Goal: Share content: Share content

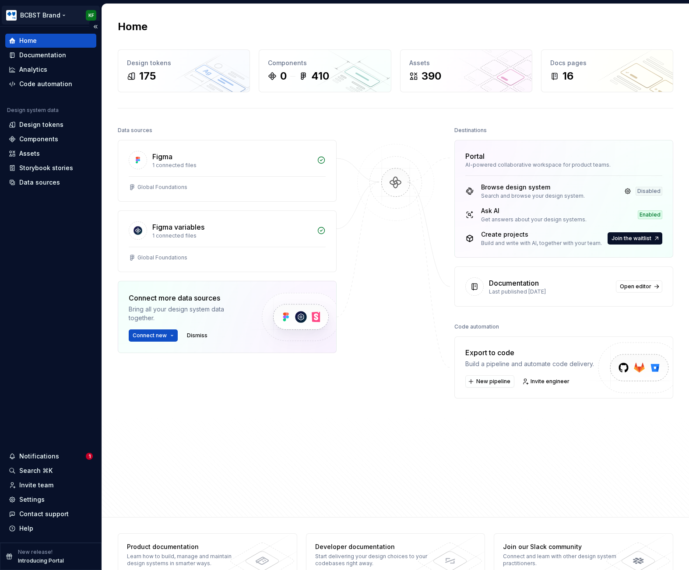
click at [53, 15] on html "BCBST Brand KF Home Documentation Analytics Code automation Design system data …" at bounding box center [344, 285] width 689 height 570
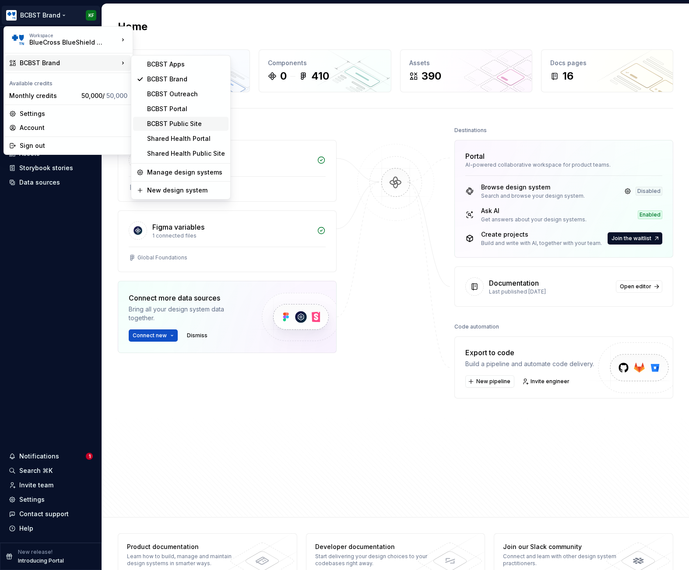
click at [193, 124] on div "BCBST Public Site" at bounding box center [186, 123] width 78 height 9
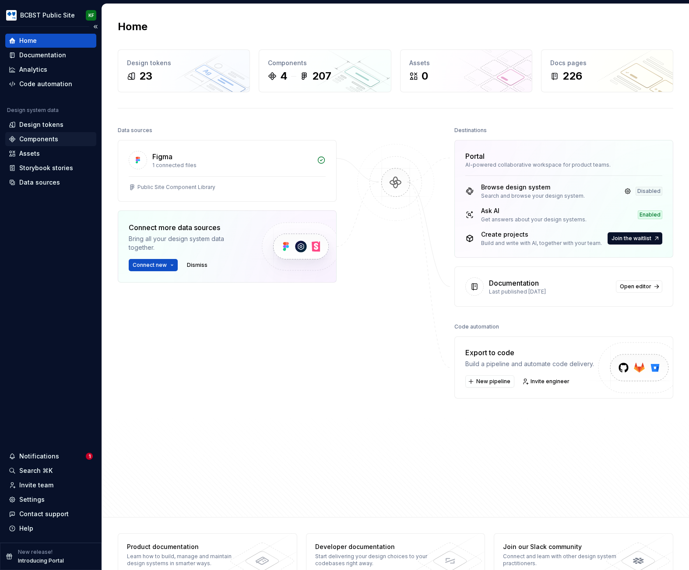
click at [44, 140] on div "Components" at bounding box center [38, 139] width 39 height 9
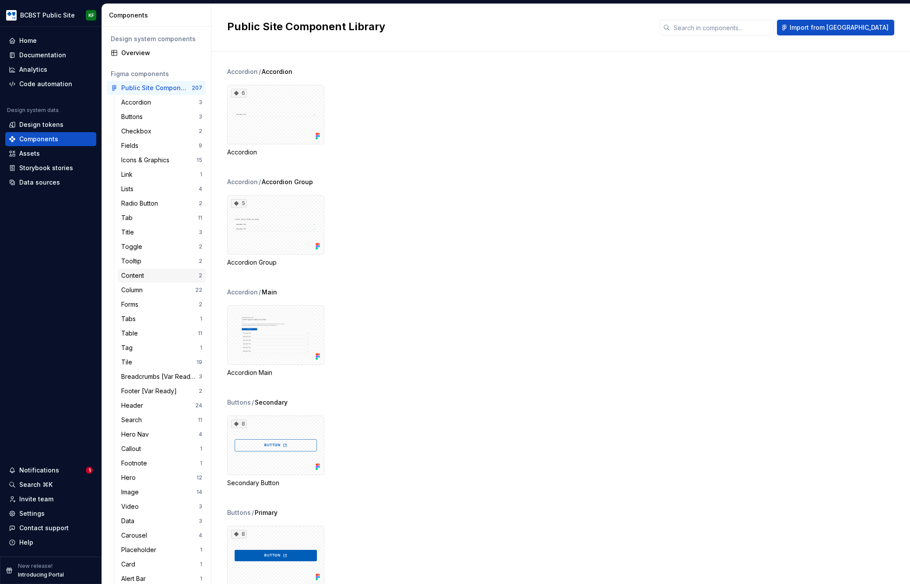
click at [164, 276] on div "Content" at bounding box center [159, 275] width 77 height 9
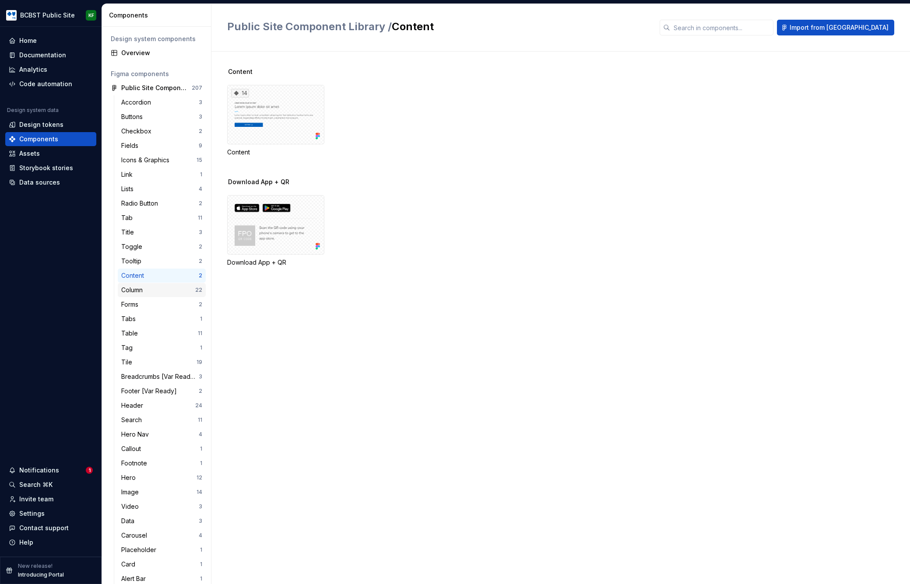
click at [144, 291] on div "Column" at bounding box center [133, 290] width 25 height 9
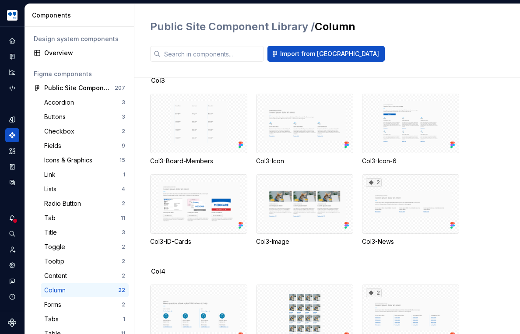
scroll to position [437, 0]
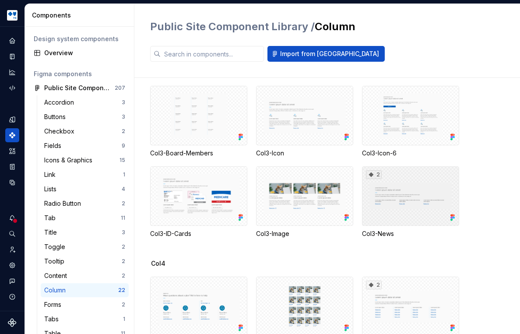
click at [399, 205] on div "2" at bounding box center [410, 196] width 97 height 60
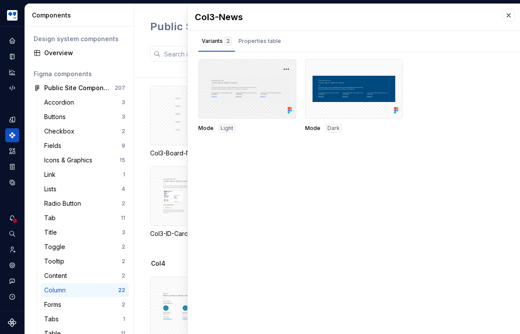
click at [254, 110] on div at bounding box center [247, 89] width 98 height 60
click at [290, 109] on icon at bounding box center [291, 110] width 2 height 2
click at [263, 78] on div at bounding box center [247, 89] width 98 height 60
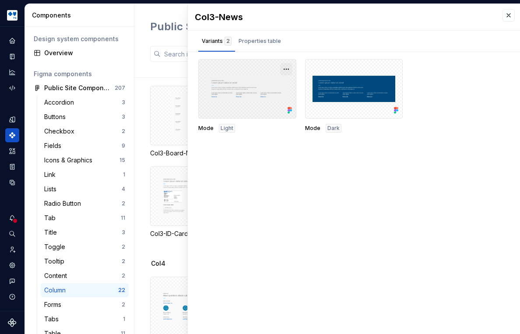
click at [284, 67] on button "button" at bounding box center [286, 69] width 12 height 12
click at [257, 85] on div "Open in [GEOGRAPHIC_DATA]" at bounding box center [256, 94] width 57 height 26
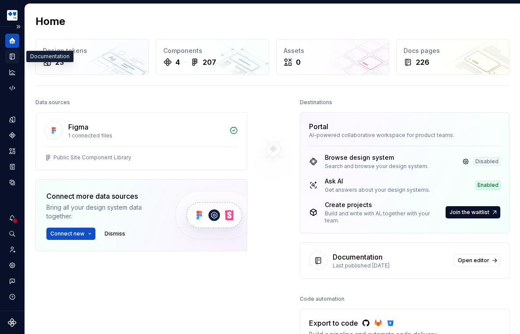
click at [12, 56] on icon "Documentation" at bounding box center [13, 56] width 4 height 5
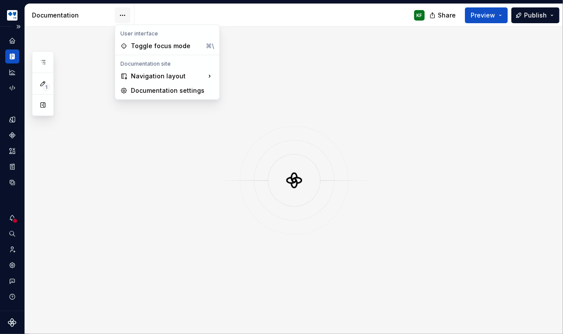
click at [122, 14] on html "BCBST Public Site KF Design system data Documentation KF Share Preview Publish …" at bounding box center [281, 167] width 563 height 334
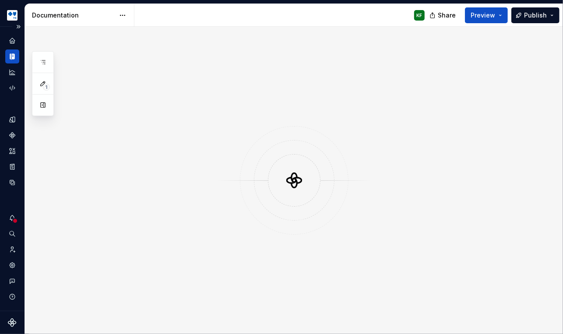
click at [123, 14] on html "BCBST Public Site KF Design system data Documentation KF Share Preview Publish …" at bounding box center [281, 167] width 563 height 334
click at [484, 18] on span "Preview" at bounding box center [482, 15] width 25 height 9
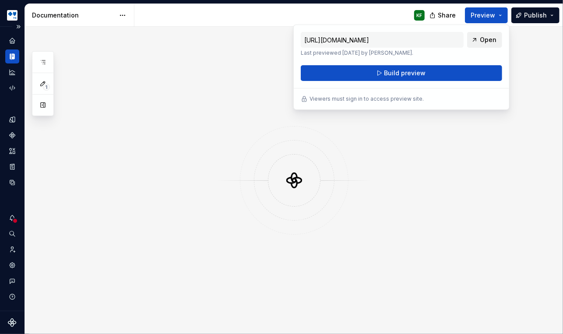
click at [489, 39] on span "Open" at bounding box center [488, 39] width 17 height 9
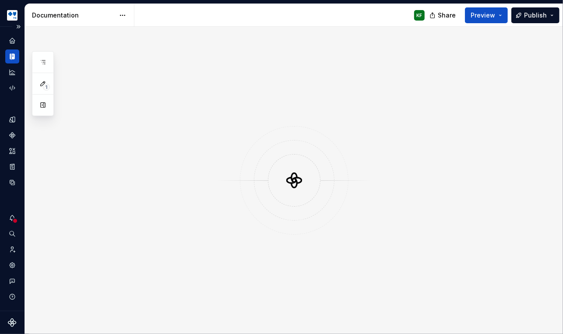
click at [253, 79] on div at bounding box center [294, 180] width 538 height 307
click at [13, 39] on icon "Home" at bounding box center [12, 41] width 6 height 6
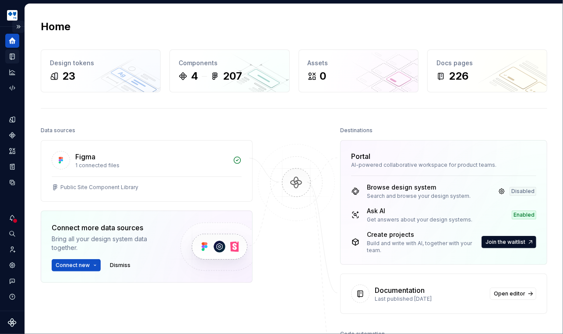
click at [18, 25] on button "Expand sidebar" at bounding box center [18, 27] width 12 height 12
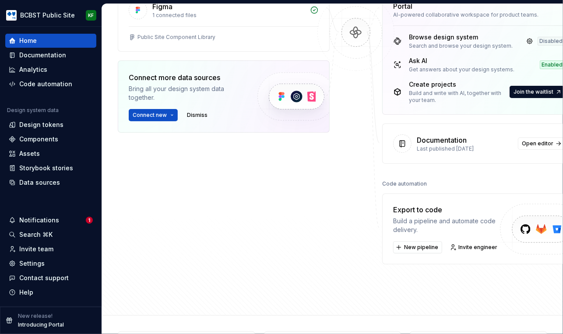
scroll to position [162, 0]
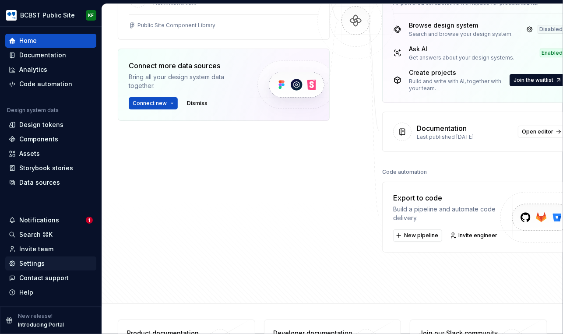
click at [34, 265] on div "Settings" at bounding box center [31, 263] width 25 height 9
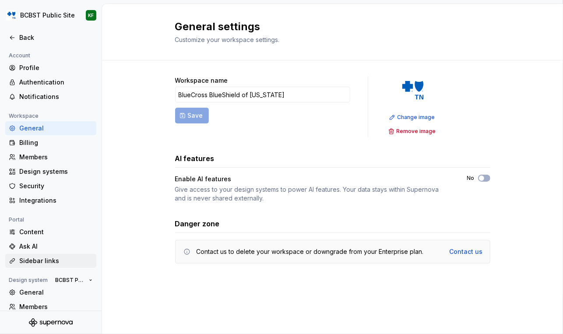
click at [33, 263] on div "Sidebar links" at bounding box center [56, 260] width 74 height 9
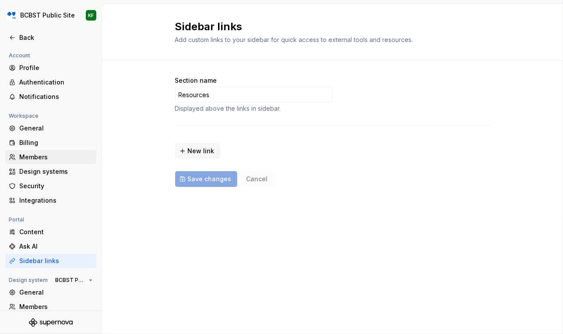
click at [36, 154] on div "Members" at bounding box center [56, 157] width 74 height 9
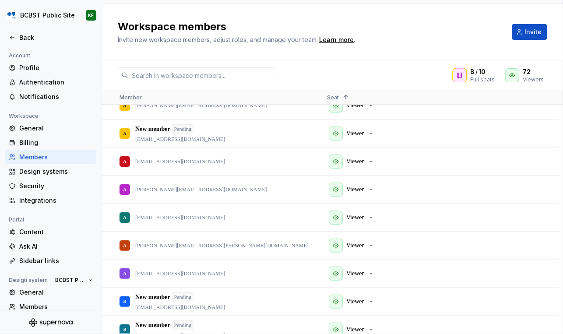
scroll to position [311, 0]
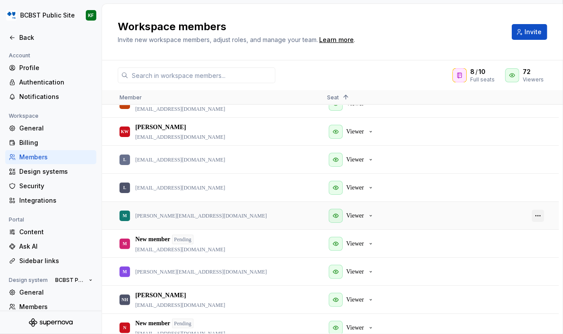
click at [520, 214] on button "button" at bounding box center [538, 216] width 12 height 12
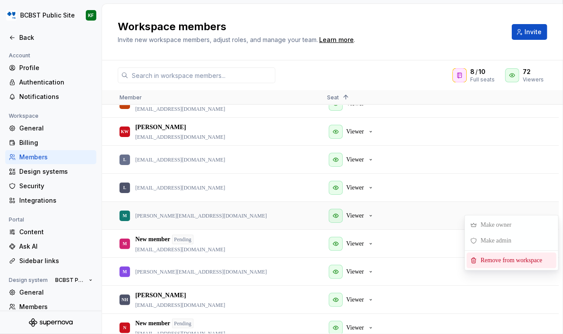
click at [520, 205] on div "Viewer" at bounding box center [423, 216] width 207 height 28
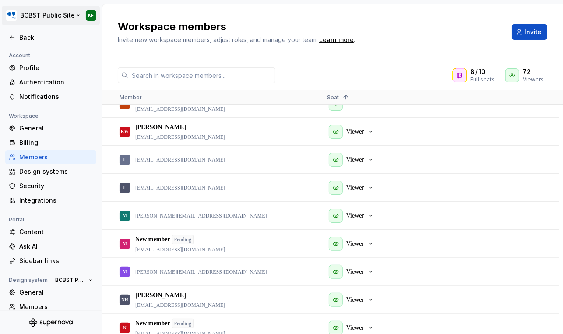
click at [67, 15] on html "BCBST Public Site KF Back Account Profile Authentication Notifications Workspac…" at bounding box center [281, 167] width 563 height 334
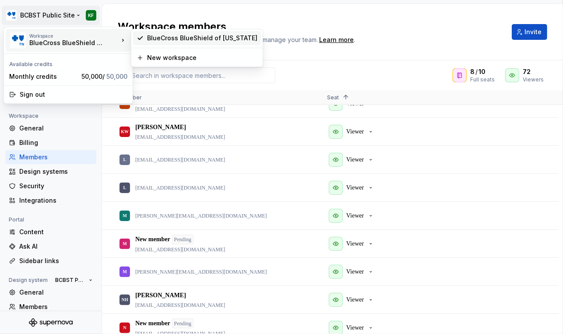
click at [191, 37] on div "BlueCross BlueShield of [US_STATE]" at bounding box center [202, 38] width 110 height 9
click at [191, 37] on span "Invite new workspace members, adjust roles, and manage your team." at bounding box center [218, 39] width 200 height 7
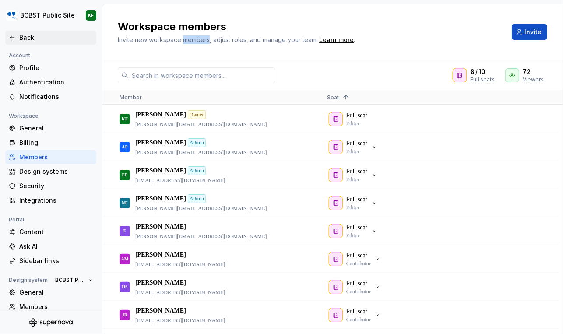
click at [25, 35] on div "Back" at bounding box center [56, 37] width 74 height 9
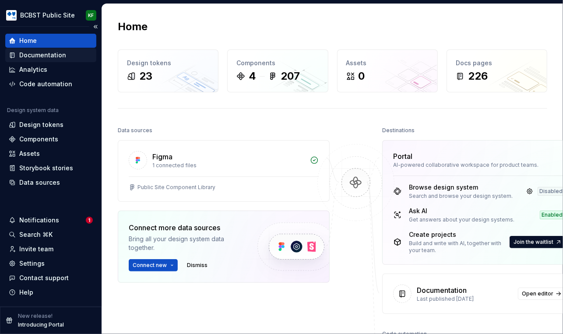
click at [35, 55] on div "Documentation" at bounding box center [42, 55] width 47 height 9
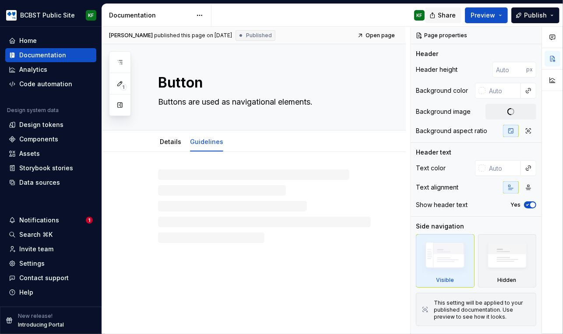
click at [450, 15] on span "Share" at bounding box center [447, 15] width 18 height 9
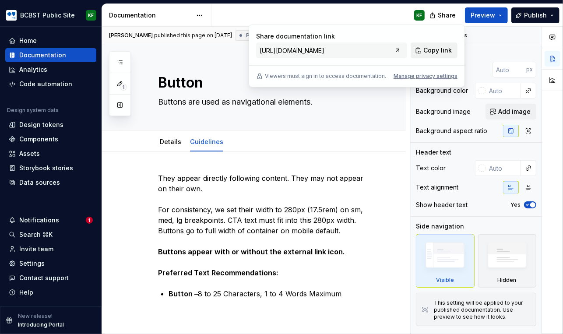
click at [431, 50] on span "Copy link" at bounding box center [437, 50] width 28 height 9
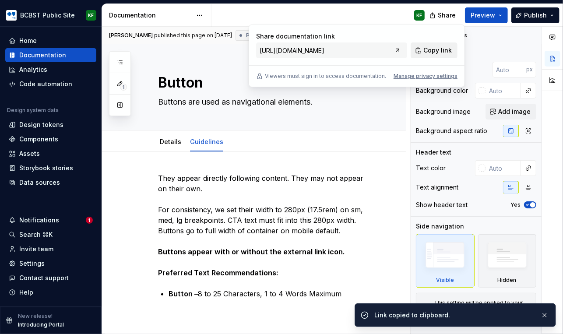
click at [435, 50] on span "Copy link" at bounding box center [437, 50] width 28 height 9
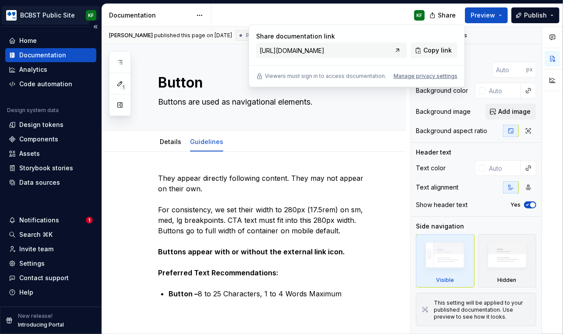
type textarea "*"
